Goal: Information Seeking & Learning: Learn about a topic

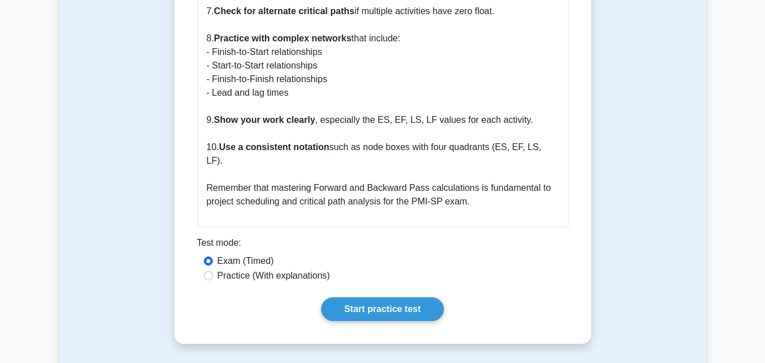
scroll to position [1426, 0]
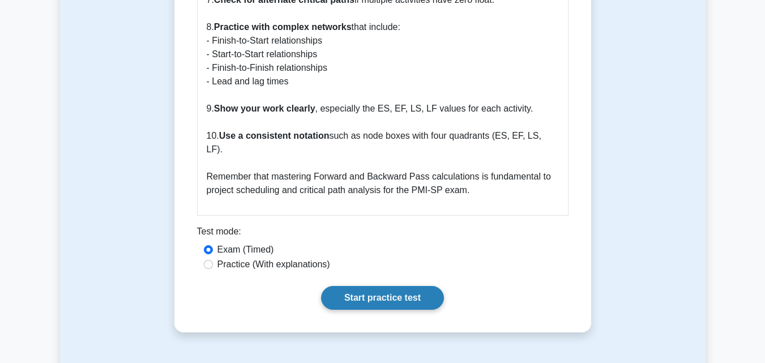
click at [359, 286] on link "Start practice test" at bounding box center [382, 298] width 123 height 24
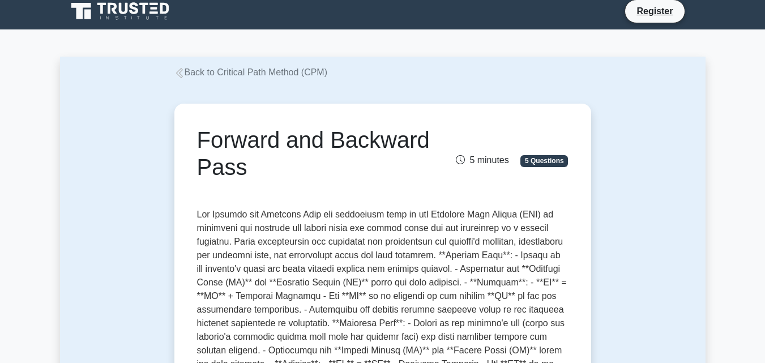
scroll to position [0, 0]
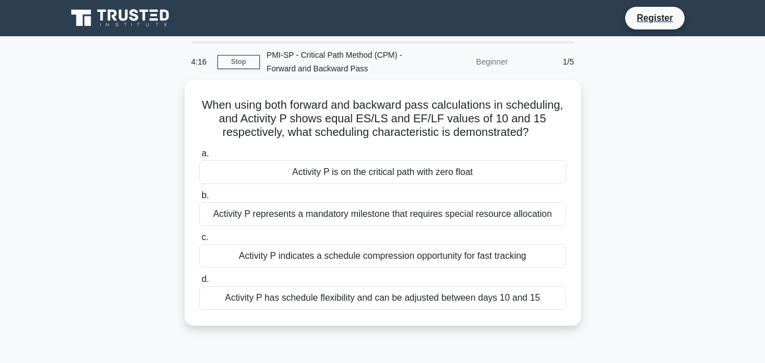
click at [502, 63] on div "Beginner" at bounding box center [464, 61] width 99 height 23
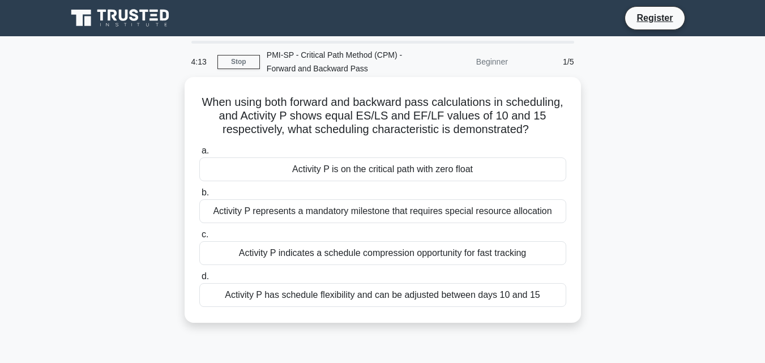
click at [350, 166] on div "Activity P is on the critical path with zero float" at bounding box center [382, 169] width 367 height 24
click at [199, 155] on input "a. Activity P is on the critical path with zero float" at bounding box center [199, 150] width 0 height 7
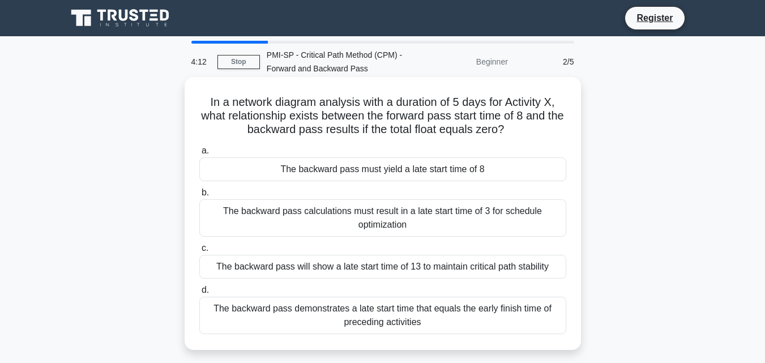
click at [350, 170] on div "The backward pass must yield a late start time of 8" at bounding box center [382, 169] width 367 height 24
click at [199, 155] on input "a. The backward pass must yield a late start time of 8" at bounding box center [199, 150] width 0 height 7
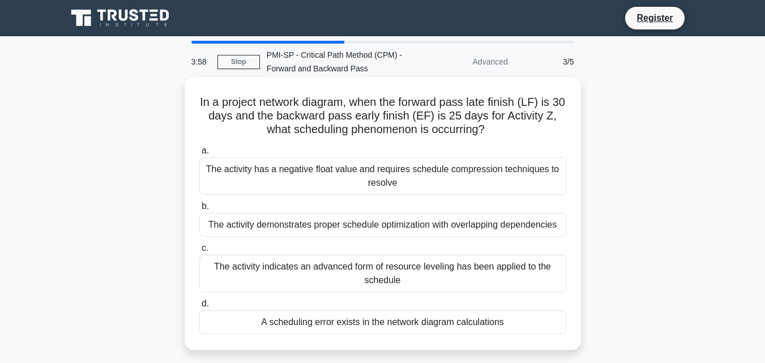
click at [467, 228] on div "The activity demonstrates proper schedule optimization with overlapping depende…" at bounding box center [382, 225] width 367 height 24
click at [199, 210] on input "b. The activity demonstrates proper schedule optimization with overlapping depe…" at bounding box center [199, 206] width 0 height 7
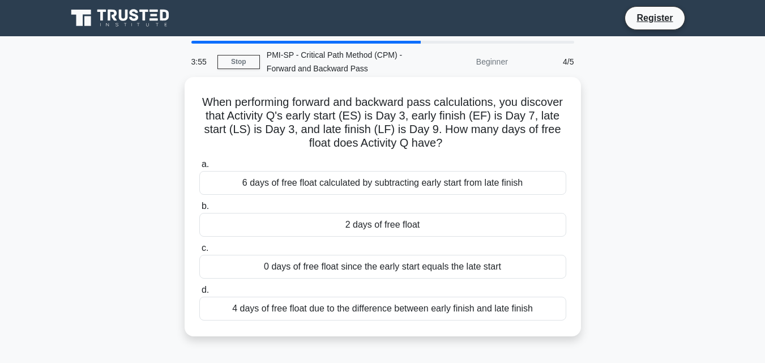
click at [440, 268] on div "0 days of free float since the early start equals the late start" at bounding box center [382, 267] width 367 height 24
click at [199, 252] on input "c. 0 days of free float since the early start equals the late start" at bounding box center [199, 248] width 0 height 7
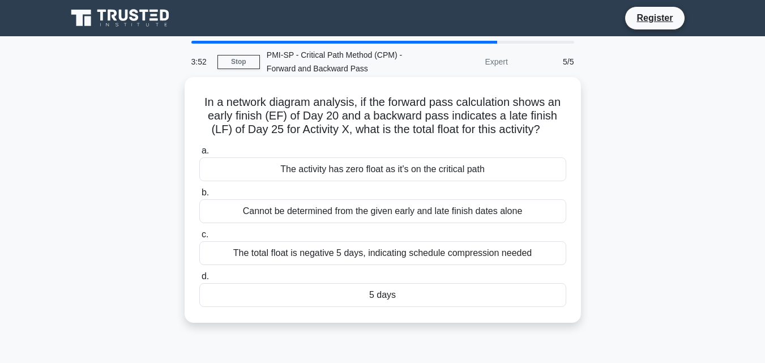
click at [410, 250] on div "The total float is negative 5 days, indicating schedule compression needed" at bounding box center [382, 253] width 367 height 24
click at [199, 238] on input "c. The total float is negative 5 days, indicating schedule compression needed" at bounding box center [199, 234] width 0 height 7
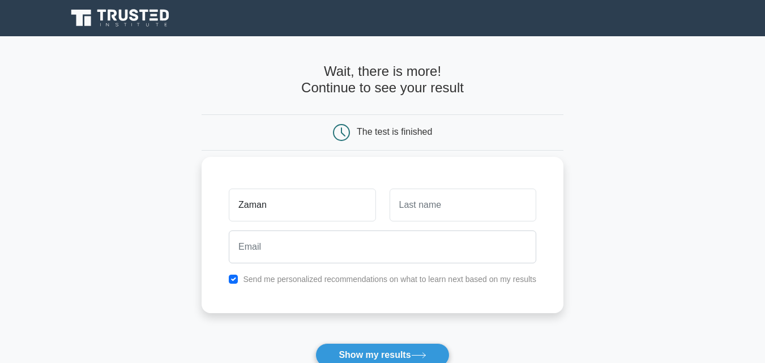
type input "Zaman"
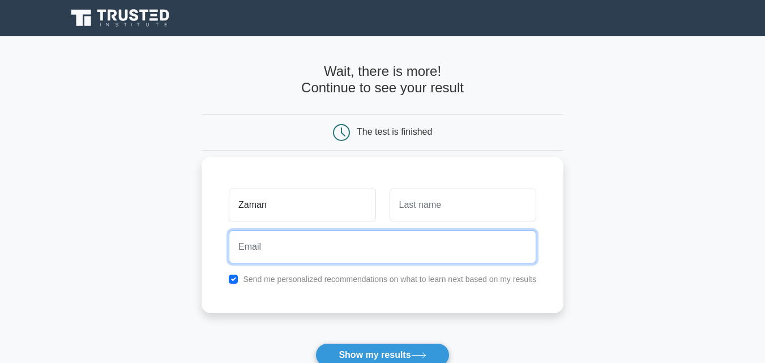
click at [367, 246] on input "email" at bounding box center [382, 246] width 307 height 33
type input "kamruzzamanh166@gmail.com"
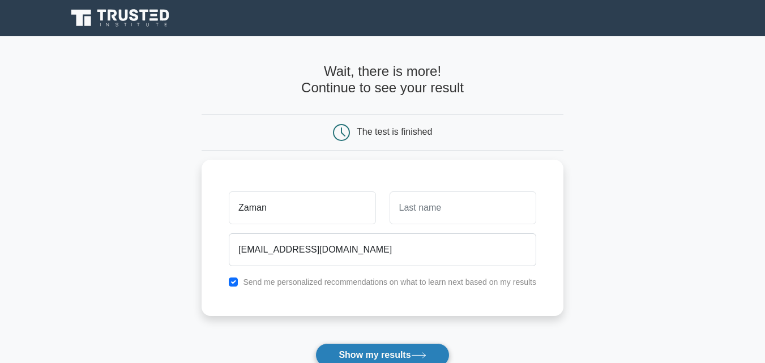
click at [351, 354] on button "Show my results" at bounding box center [382, 355] width 134 height 24
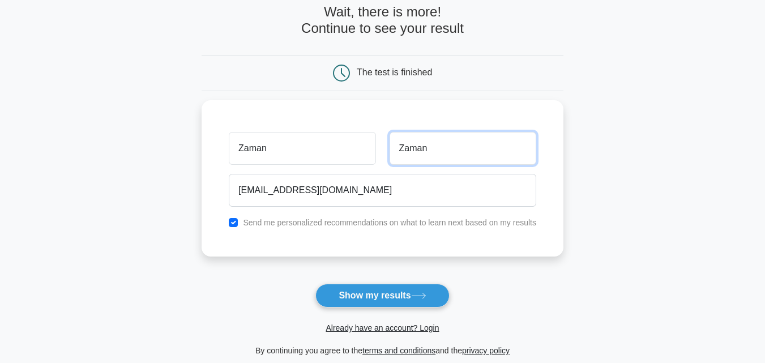
scroll to position [60, 0]
type input "Zaman"
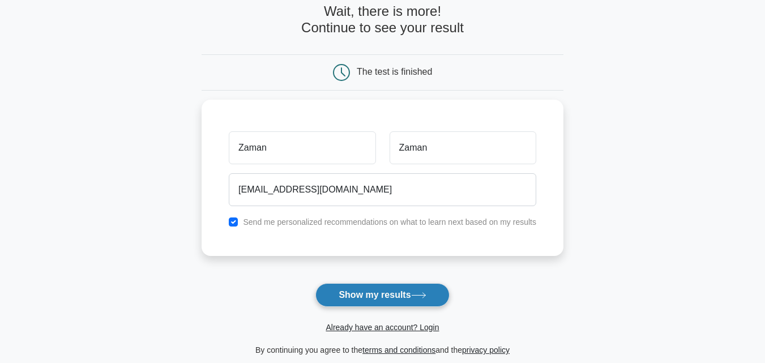
click at [387, 301] on button "Show my results" at bounding box center [382, 295] width 134 height 24
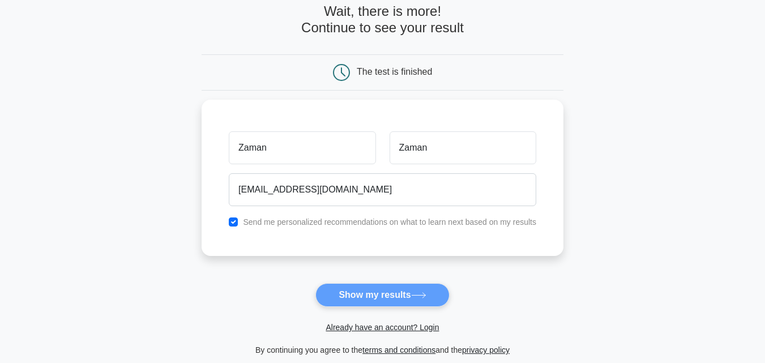
click at [357, 294] on form "Wait, there is more! Continue to see your result The test is finished Zaman Zam…" at bounding box center [383, 179] width 362 height 353
click at [358, 295] on form "Wait, there is more! Continue to see your result The test is finished Zaman Zam…" at bounding box center [383, 179] width 362 height 353
